Goal: Task Accomplishment & Management: Complete application form

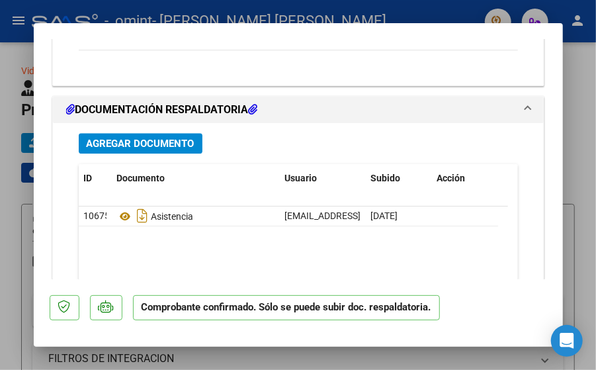
scroll to position [1172, 0]
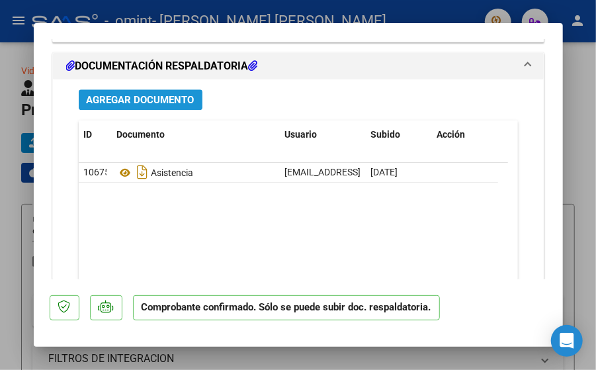
click at [165, 96] on span "Agregar Documento" at bounding box center [141, 100] width 108 height 12
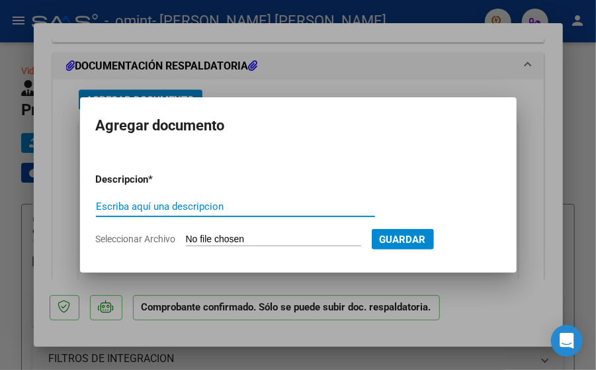
click at [180, 202] on input "Escriba aquí una descripcion" at bounding box center [235, 206] width 279 height 12
type input "F"
type input "ASI"
click at [294, 240] on input "Seleccionar Archivo" at bounding box center [273, 240] width 175 height 13
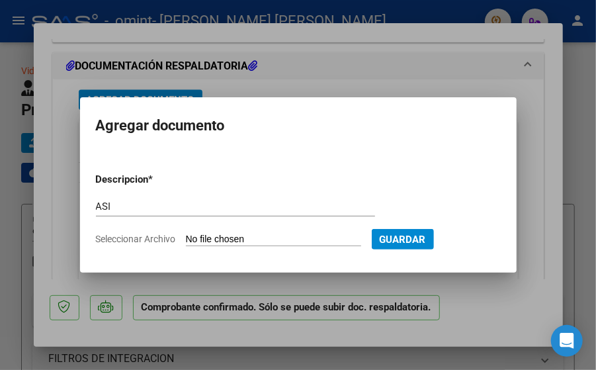
type input "C:\fakepath\febrero.pdf"
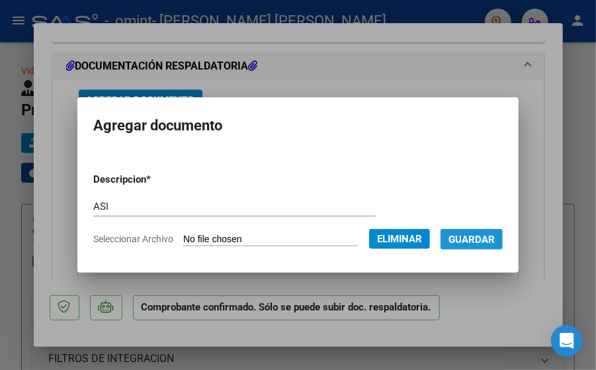
click at [484, 245] on button "Guardar" at bounding box center [472, 239] width 62 height 21
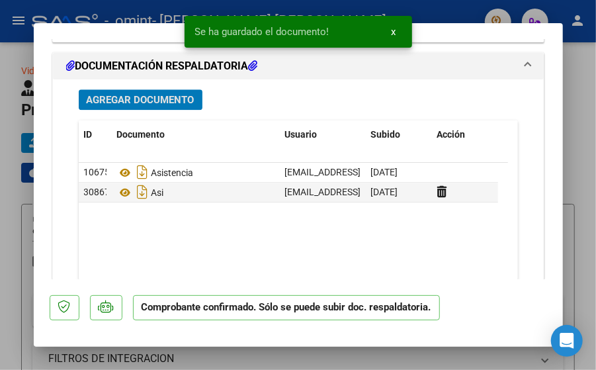
click at [590, 204] on div at bounding box center [298, 185] width 596 height 370
type input "$ 0,00"
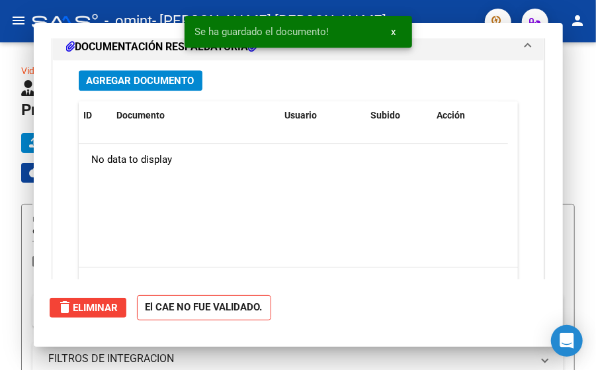
scroll to position [0, 0]
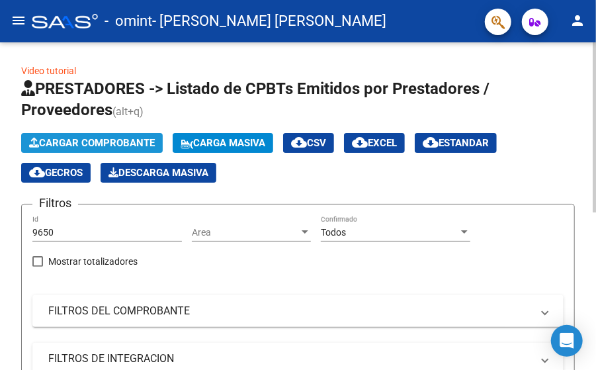
click at [104, 142] on span "Cargar Comprobante" at bounding box center [92, 143] width 126 height 12
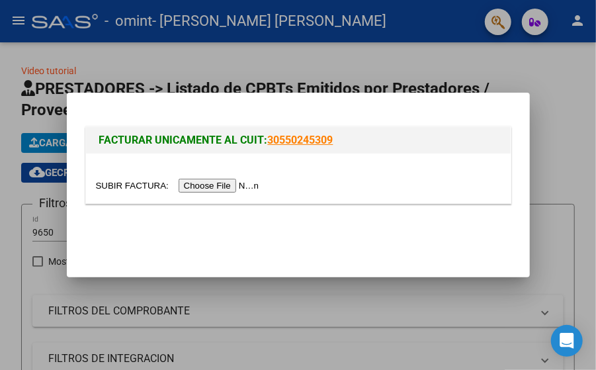
click at [184, 187] on input "file" at bounding box center [179, 186] width 167 height 14
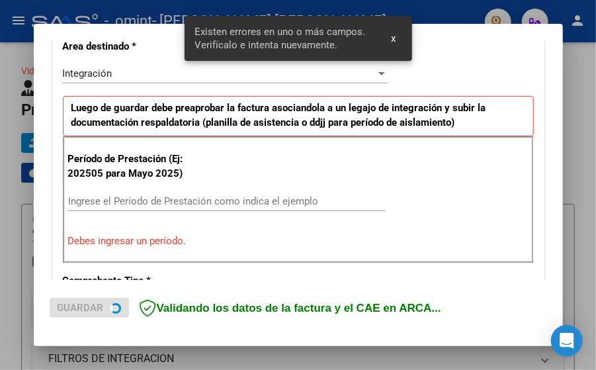
scroll to position [314, 0]
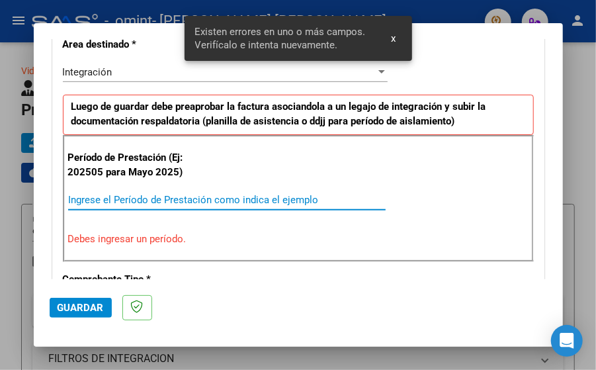
click at [183, 199] on input "Ingrese el Período de Prestación como indica el ejemplo" at bounding box center [227, 200] width 318 height 12
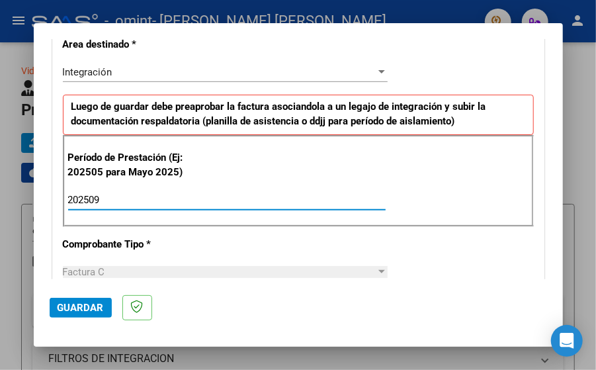
type input "202509"
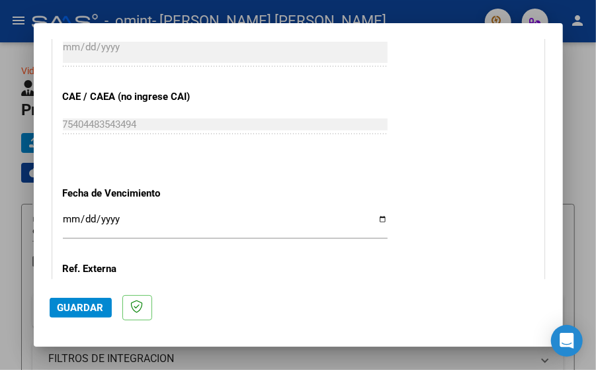
scroll to position [816, 0]
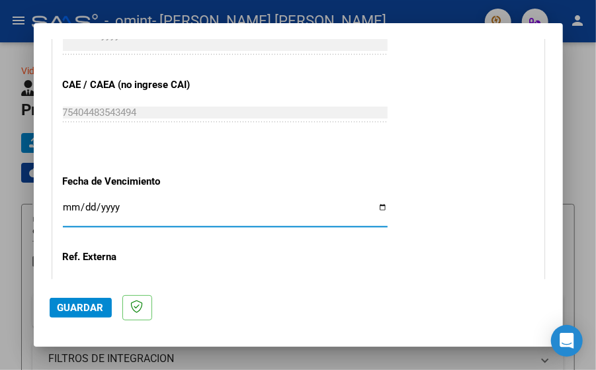
click at [376, 206] on input "Ingresar la fecha" at bounding box center [225, 212] width 325 height 21
type input "[DATE]"
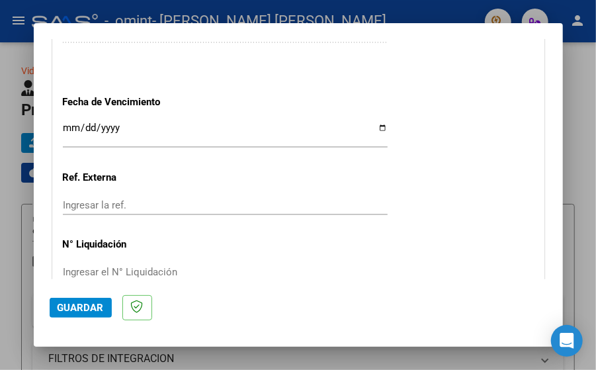
scroll to position [961, 0]
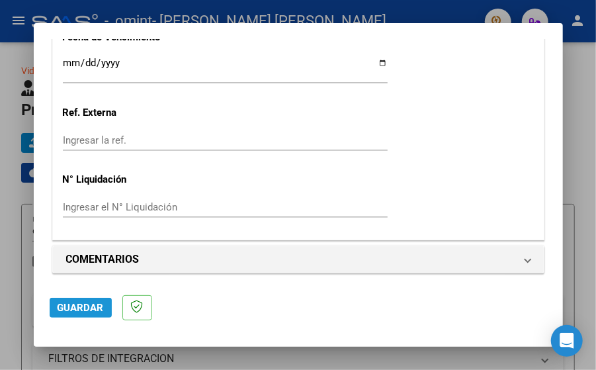
click at [91, 307] on span "Guardar" at bounding box center [81, 308] width 46 height 12
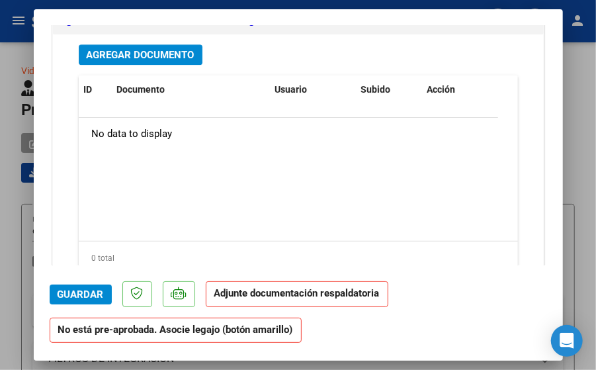
scroll to position [1305, 0]
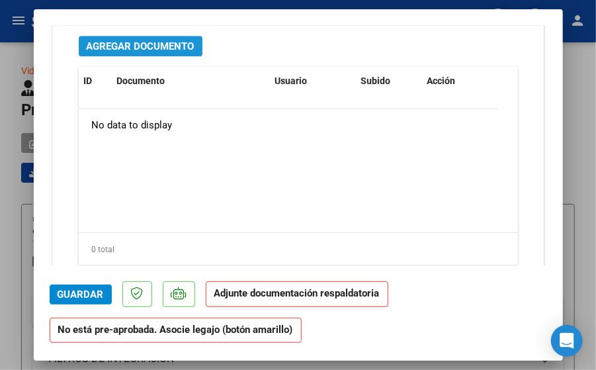
click at [163, 36] on button "Agregar Documento" at bounding box center [141, 46] width 124 height 21
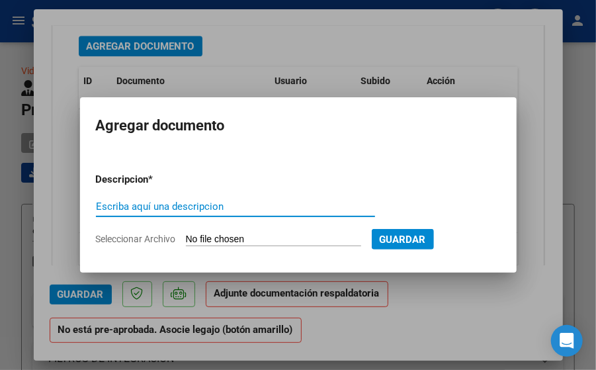
click at [171, 209] on input "Escriba aquí una descripcion" at bounding box center [235, 206] width 279 height 12
type input "ASIS"
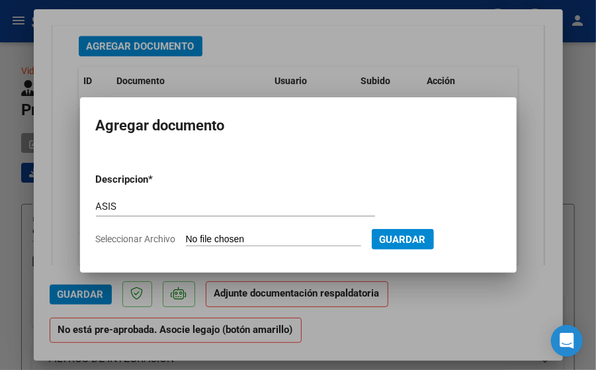
click at [283, 243] on input "Seleccionar Archivo" at bounding box center [273, 240] width 175 height 13
type input "C:\fakepath\SEPTIEMBRE.pdf"
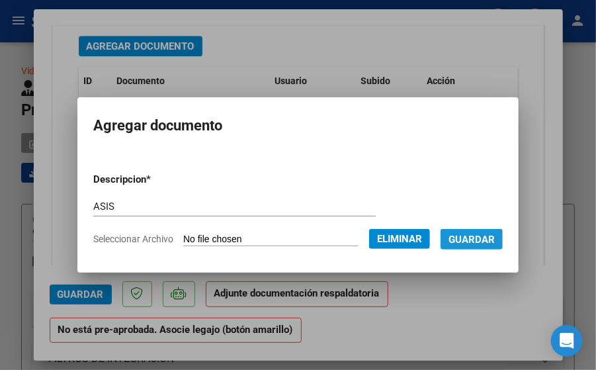
click at [485, 239] on span "Guardar" at bounding box center [471, 240] width 46 height 12
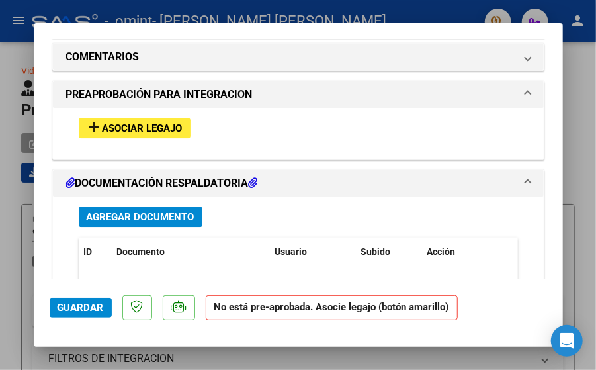
scroll to position [1120, 0]
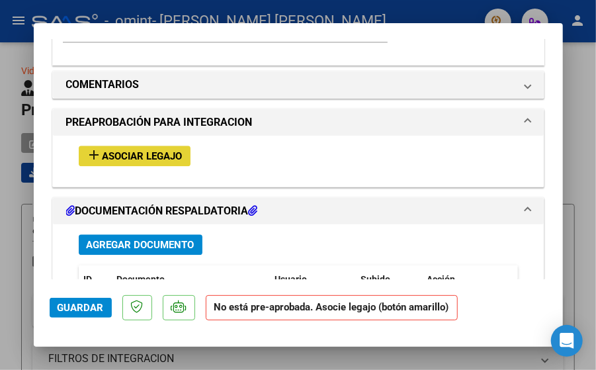
click at [130, 153] on span "Asociar Legajo" at bounding box center [143, 156] width 80 height 12
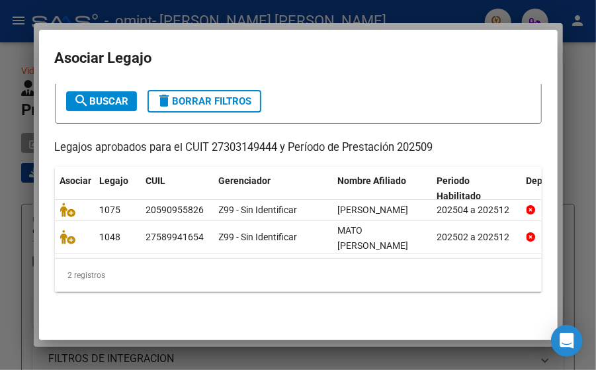
scroll to position [79, 0]
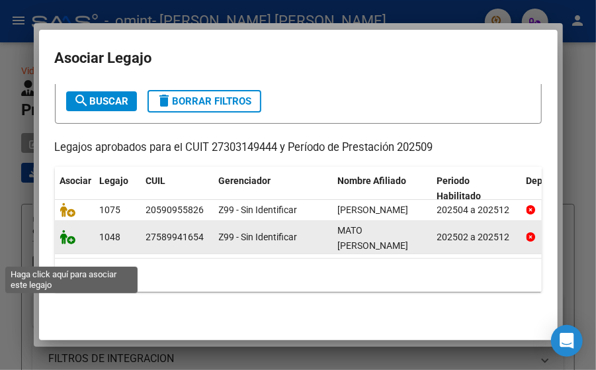
click at [69, 244] on icon at bounding box center [68, 237] width 16 height 15
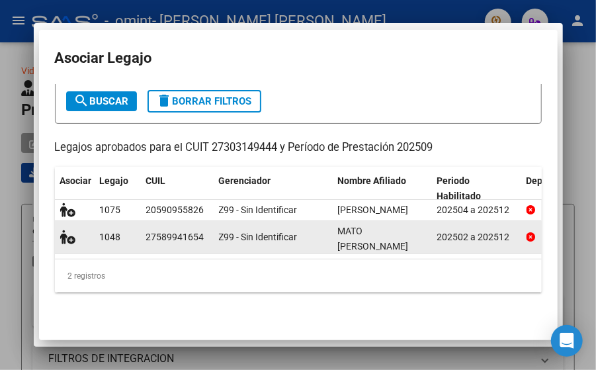
scroll to position [0, 0]
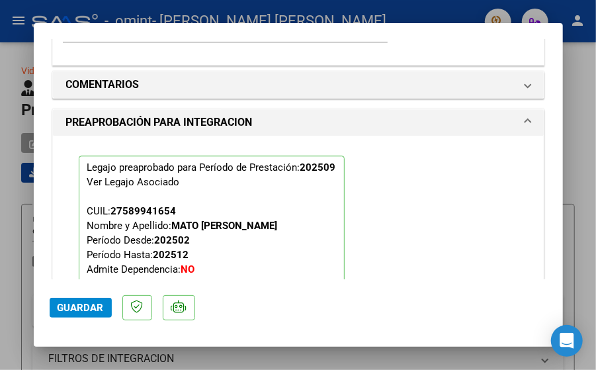
click at [89, 308] on span "Guardar" at bounding box center [81, 308] width 46 height 12
click at [87, 306] on span "Guardar" at bounding box center [81, 308] width 46 height 12
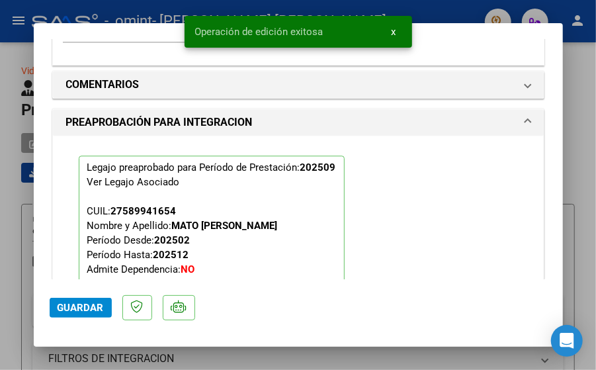
click at [577, 69] on div at bounding box center [298, 185] width 596 height 370
type input "$ 0,00"
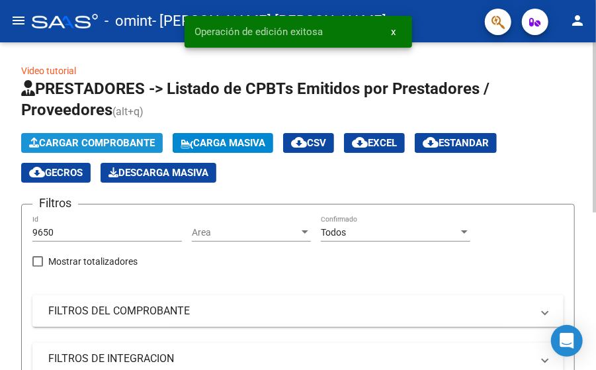
click at [99, 139] on span "Cargar Comprobante" at bounding box center [92, 143] width 126 height 12
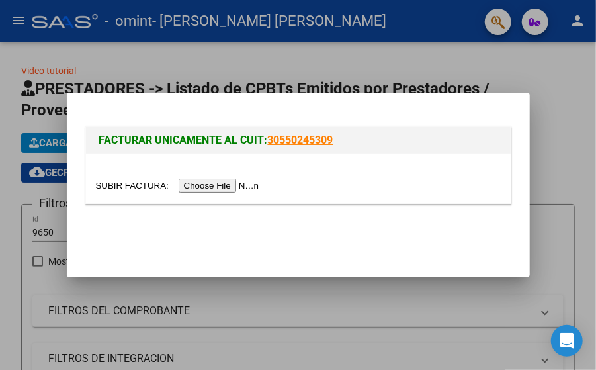
click at [198, 190] on input "file" at bounding box center [179, 186] width 167 height 14
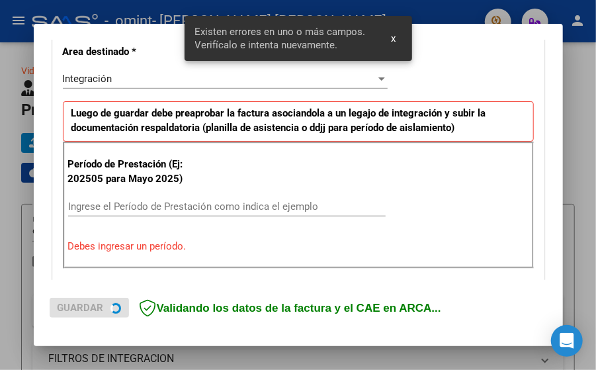
scroll to position [314, 0]
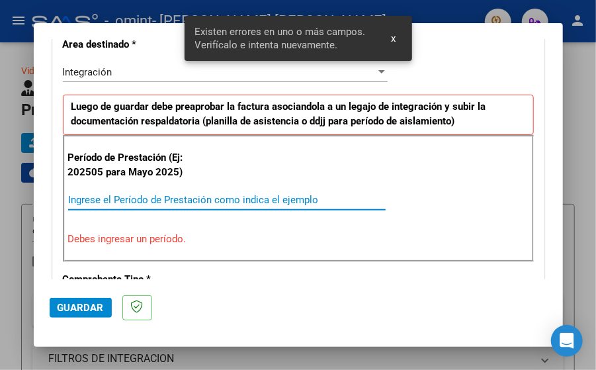
click at [331, 202] on input "Ingrese el Período de Prestación como indica el ejemplo" at bounding box center [227, 200] width 318 height 12
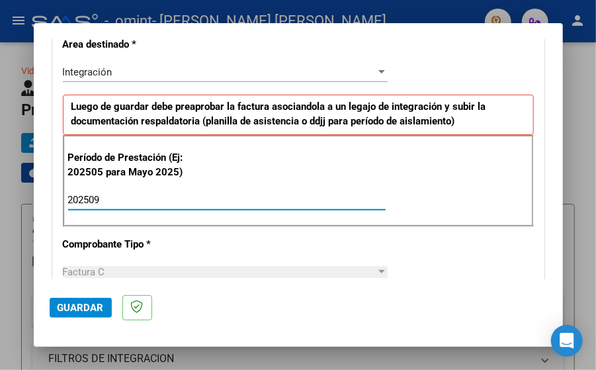
type input "202509"
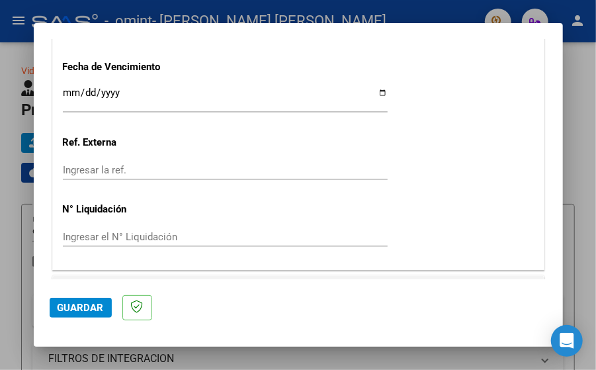
scroll to position [961, 0]
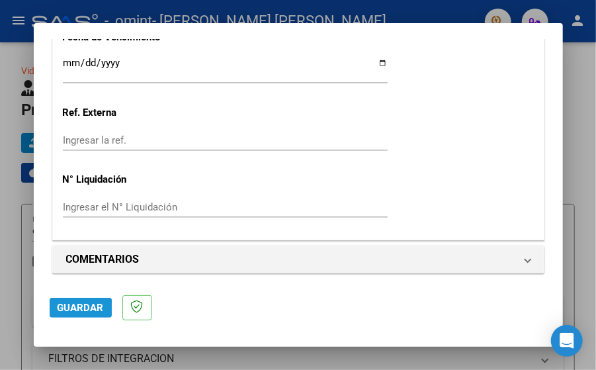
click at [64, 308] on span "Guardar" at bounding box center [81, 308] width 46 height 12
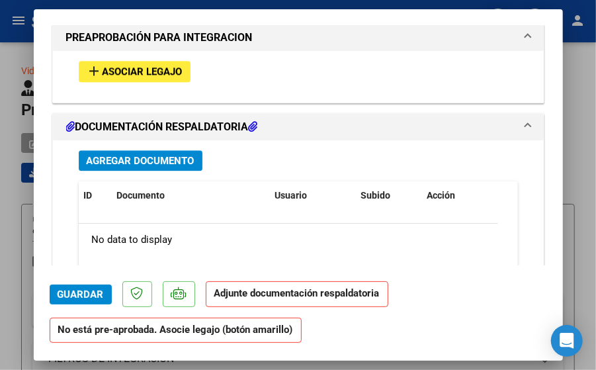
scroll to position [1270, 0]
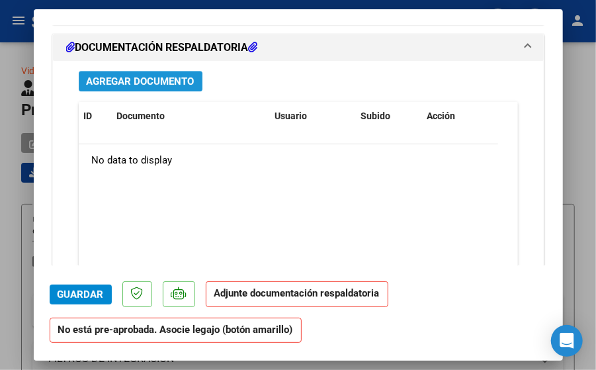
click at [124, 80] on span "Agregar Documento" at bounding box center [141, 81] width 108 height 12
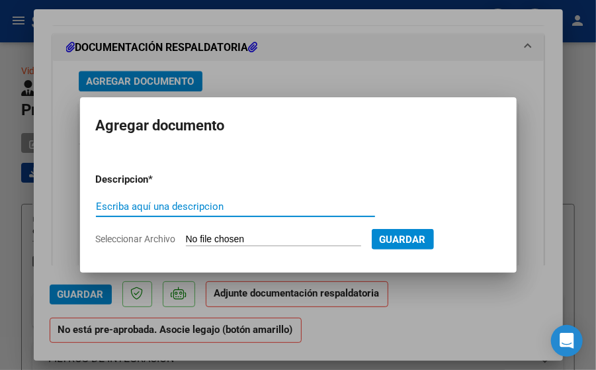
click at [234, 211] on input "Escriba aquí una descripcion" at bounding box center [235, 206] width 279 height 12
type input "ASISTENCIA"
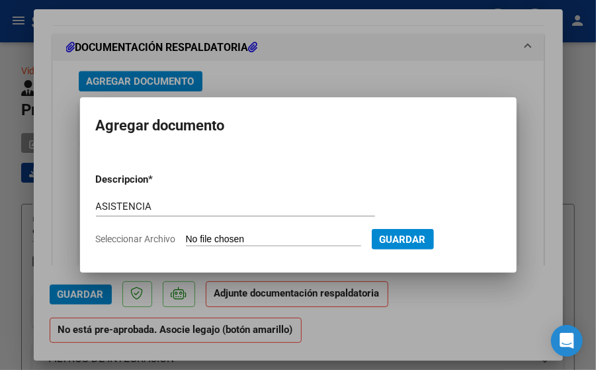
click at [283, 241] on input "Seleccionar Archivo" at bounding box center [273, 240] width 175 height 13
type input "C:\fakepath\SEPTIEMBRE.pdf"
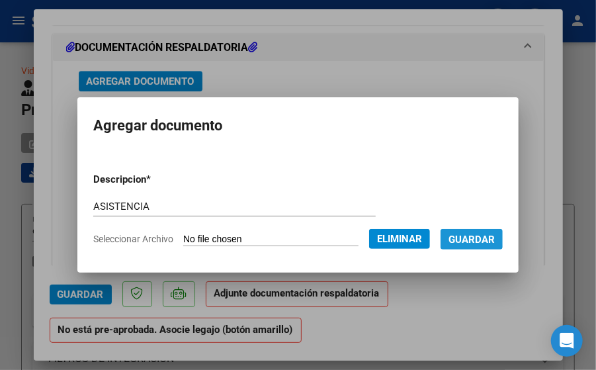
click at [470, 237] on span "Guardar" at bounding box center [471, 240] width 46 height 12
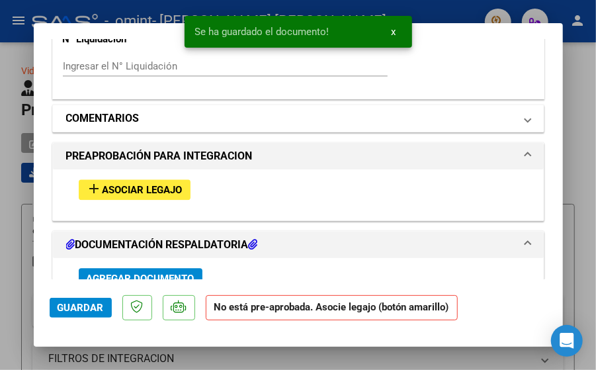
scroll to position [1085, 0]
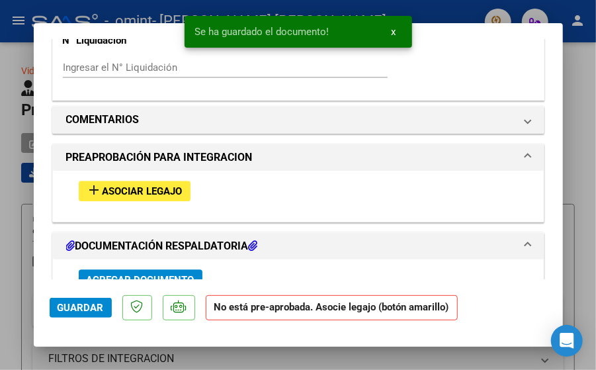
click at [146, 185] on span "Asociar Legajo" at bounding box center [143, 191] width 80 height 12
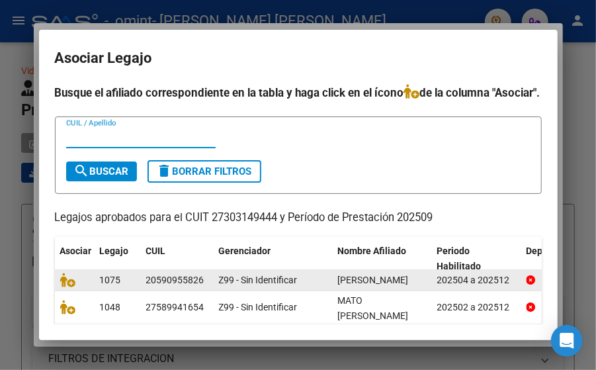
click at [64, 288] on div at bounding box center [74, 280] width 29 height 15
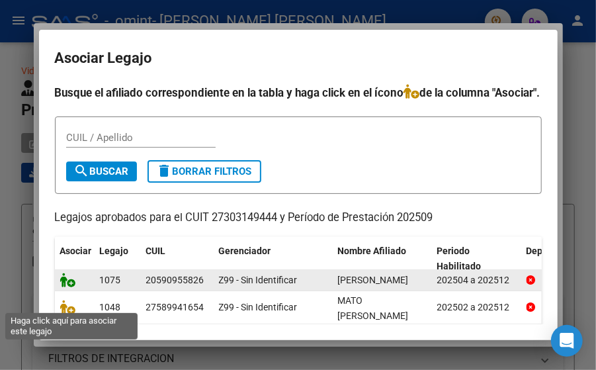
click at [65, 287] on icon at bounding box center [68, 280] width 16 height 15
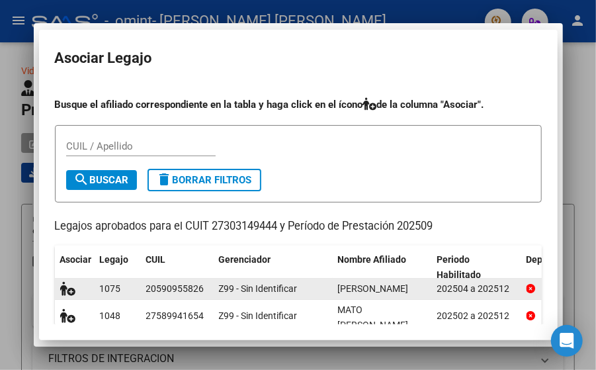
scroll to position [1120, 0]
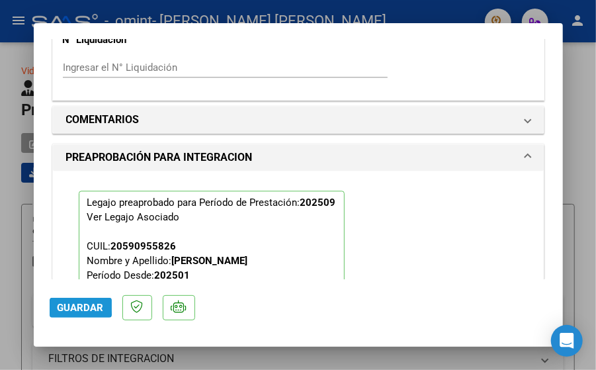
click at [62, 304] on span "Guardar" at bounding box center [81, 308] width 46 height 12
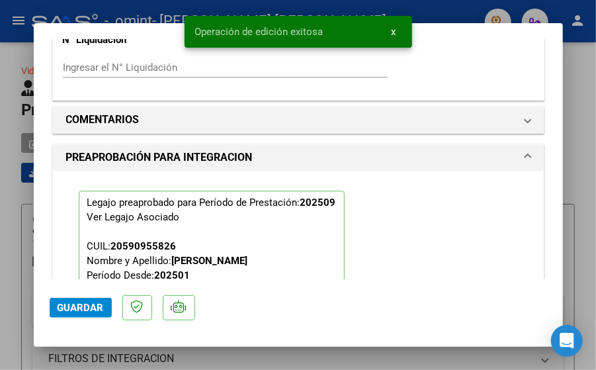
click at [583, 60] on div at bounding box center [298, 185] width 596 height 370
type input "$ 0,00"
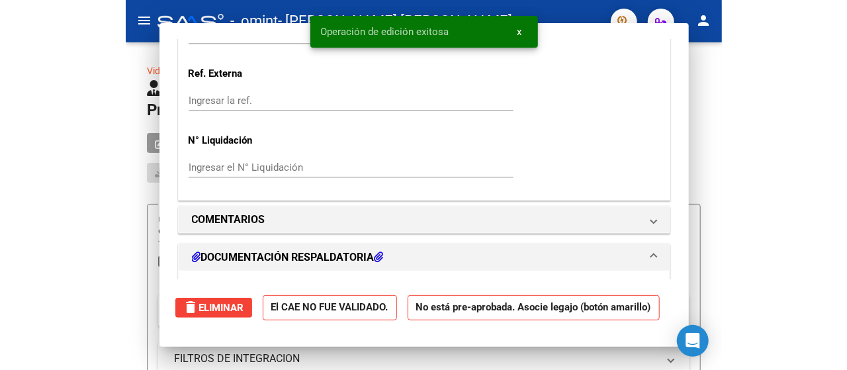
scroll to position [0, 0]
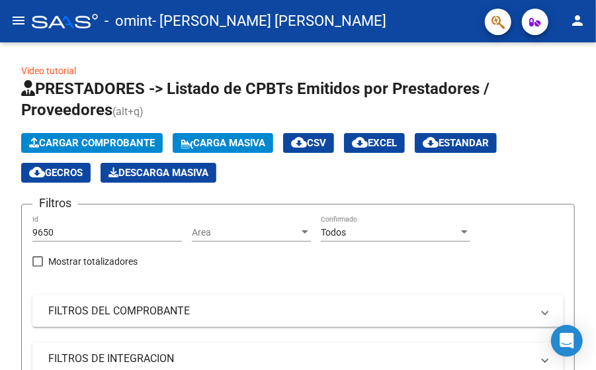
click at [454, 1] on mat-toolbar "menu - [PERSON_NAME] [PERSON_NAME] person" at bounding box center [298, 21] width 596 height 42
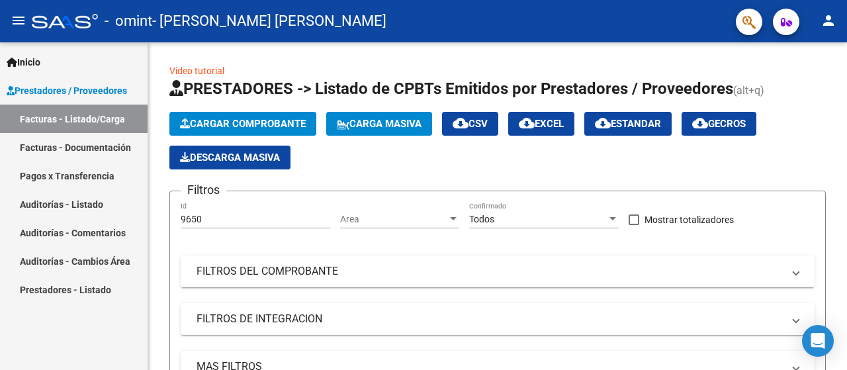
click at [595, 30] on button "person" at bounding box center [828, 21] width 26 height 26
click at [208, 120] on div at bounding box center [423, 185] width 847 height 370
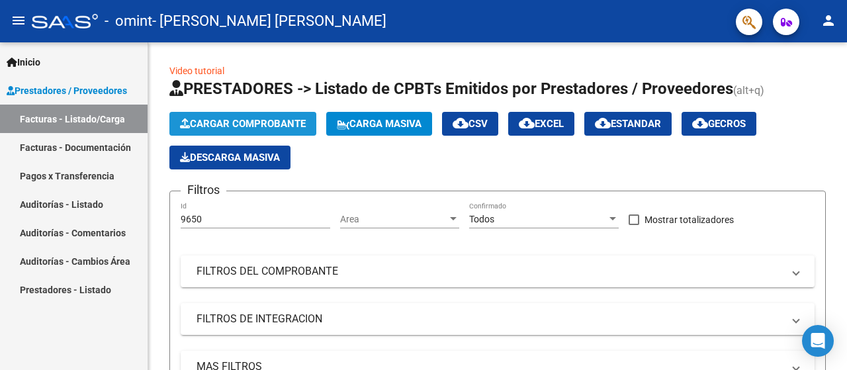
click at [208, 120] on span "Cargar Comprobante" at bounding box center [243, 124] width 126 height 12
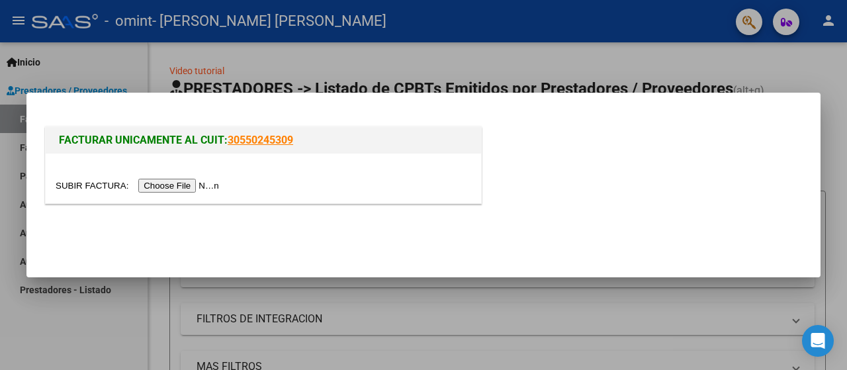
click at [165, 186] on input "file" at bounding box center [139, 186] width 167 height 14
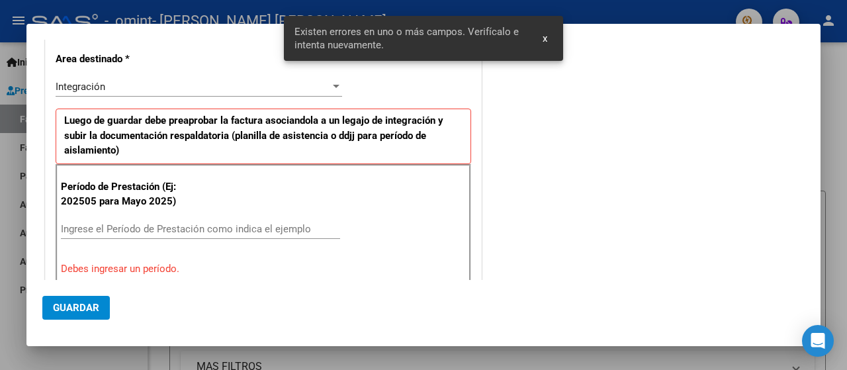
scroll to position [280, 0]
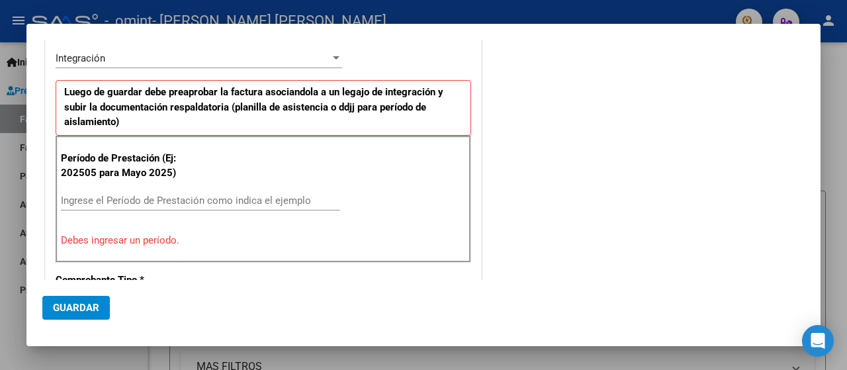
click at [595, 63] on div at bounding box center [423, 185] width 847 height 370
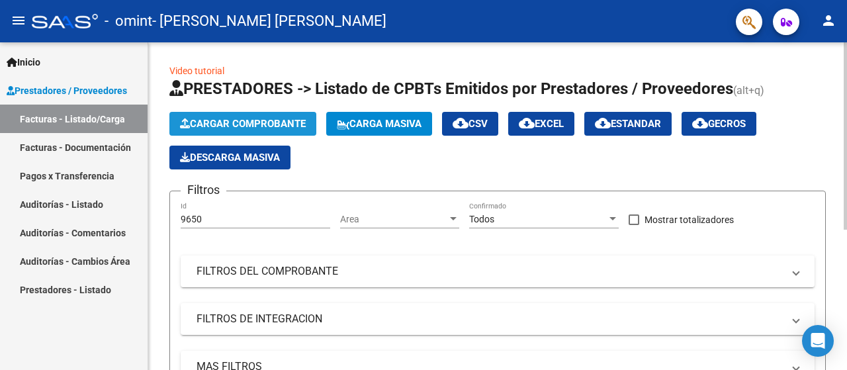
click at [300, 124] on span "Cargar Comprobante" at bounding box center [243, 124] width 126 height 12
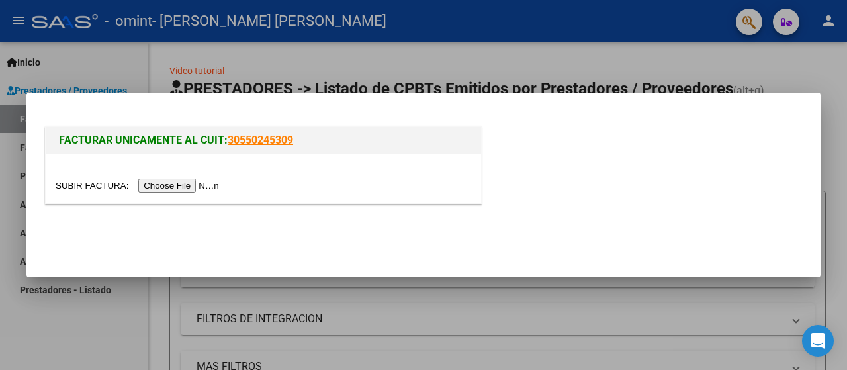
click at [165, 185] on input "file" at bounding box center [139, 186] width 167 height 14
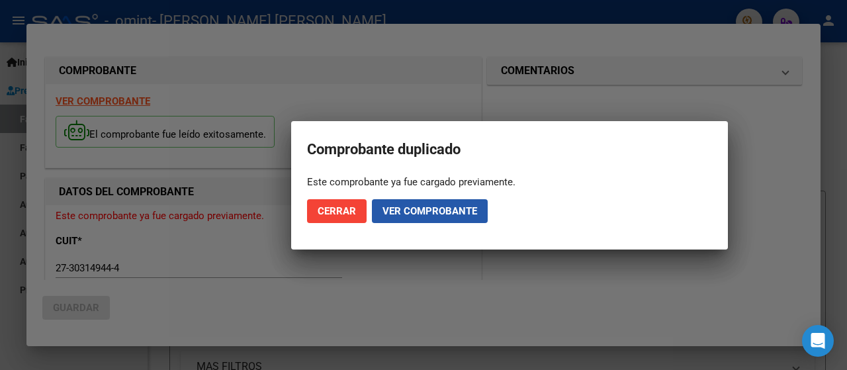
click at [378, 208] on button "Ver comprobante" at bounding box center [430, 211] width 116 height 24
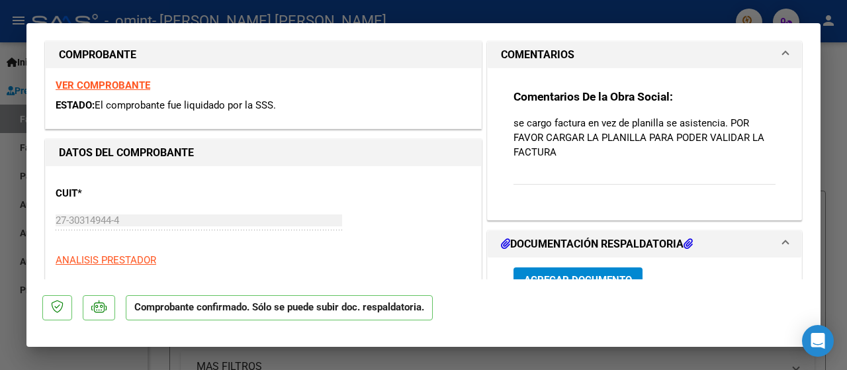
scroll to position [265, 0]
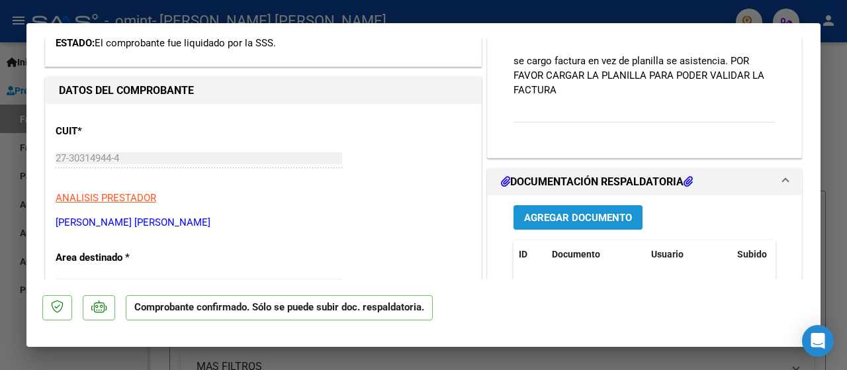
click at [541, 208] on button "Agregar Documento" at bounding box center [577, 217] width 129 height 24
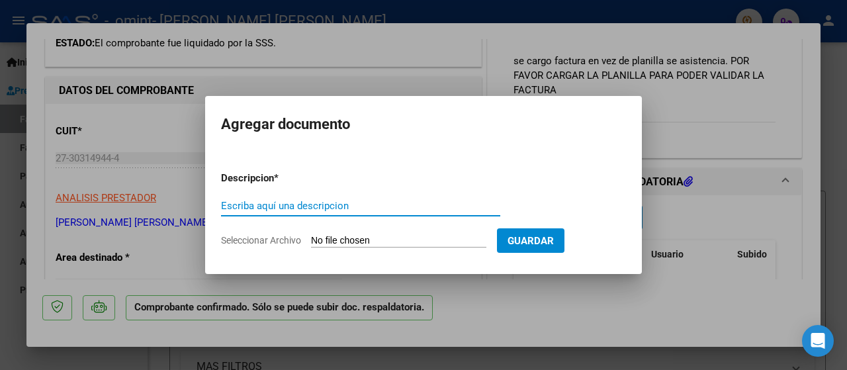
click at [364, 211] on input "Escriba aquí una descripcion" at bounding box center [360, 206] width 279 height 12
type input "ASISTENCIA"
click at [458, 238] on input "Seleccionar Archivo" at bounding box center [398, 241] width 175 height 13
type input "C:\fakepath\JUNIO.pdf"
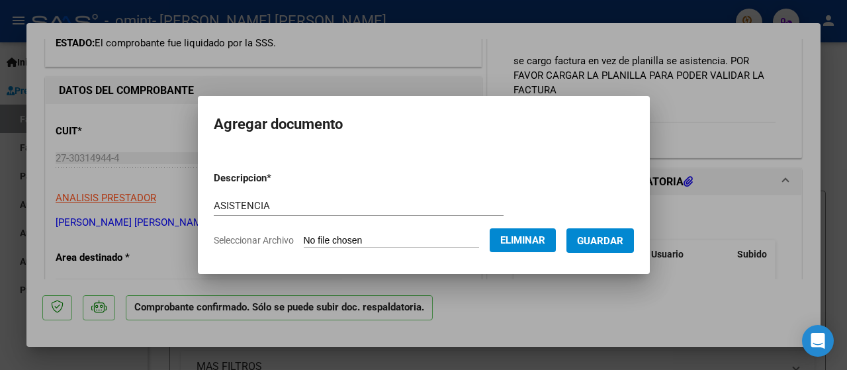
click at [595, 241] on span "Guardar" at bounding box center [600, 241] width 46 height 12
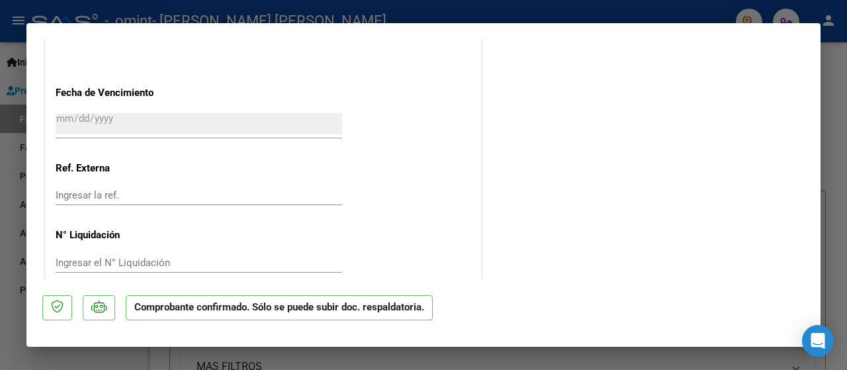
scroll to position [1012, 0]
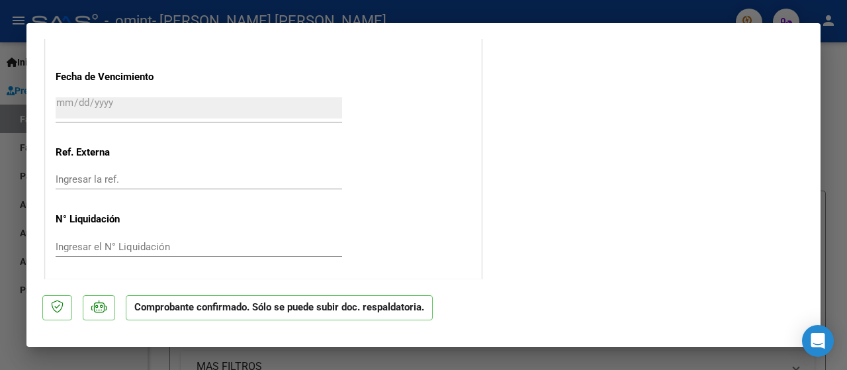
click at [595, 60] on div at bounding box center [423, 185] width 847 height 370
type input "$ 0,00"
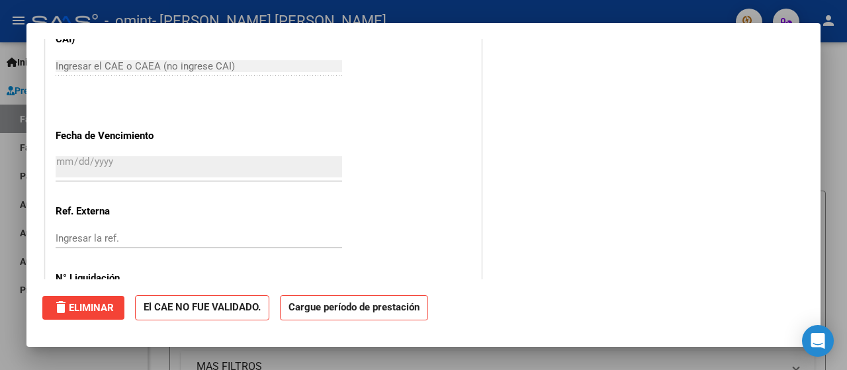
scroll to position [0, 0]
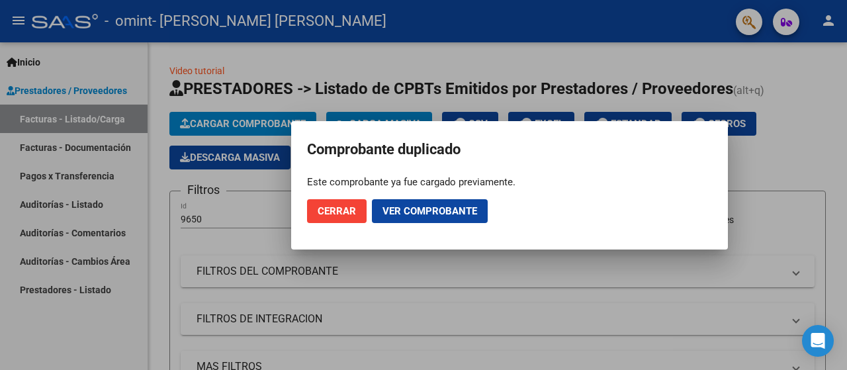
click at [595, 282] on div at bounding box center [423, 185] width 847 height 370
